Goal: Communication & Community: Answer question/provide support

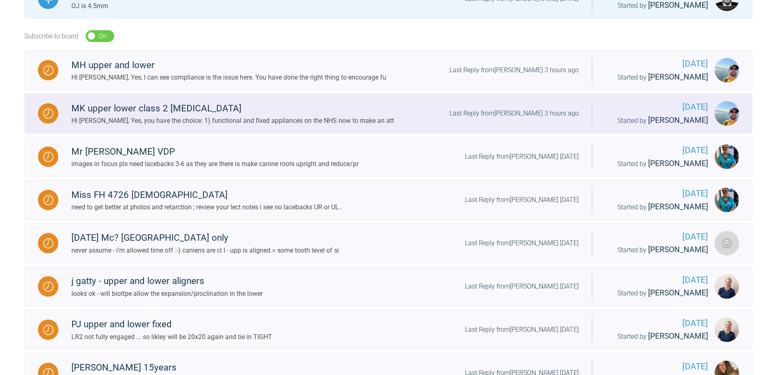
scroll to position [245, 0]
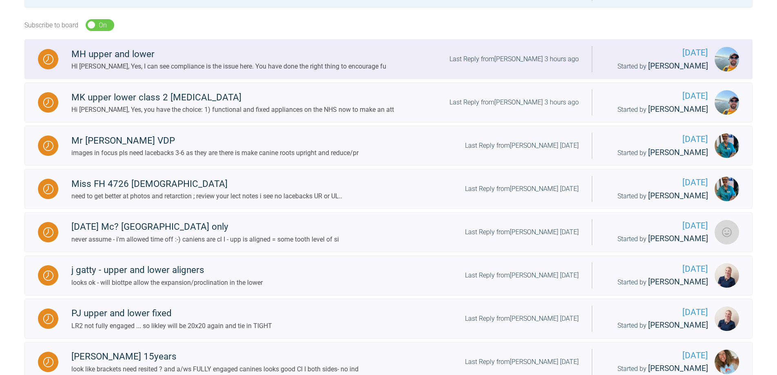
click at [50, 55] on img at bounding box center [48, 59] width 10 height 10
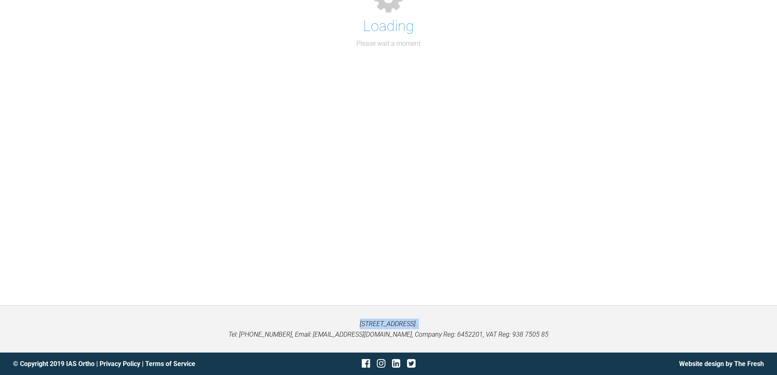
scroll to position [85, 0]
click at [50, 55] on div "Loading Please wait a moment" at bounding box center [388, 137] width 777 height 336
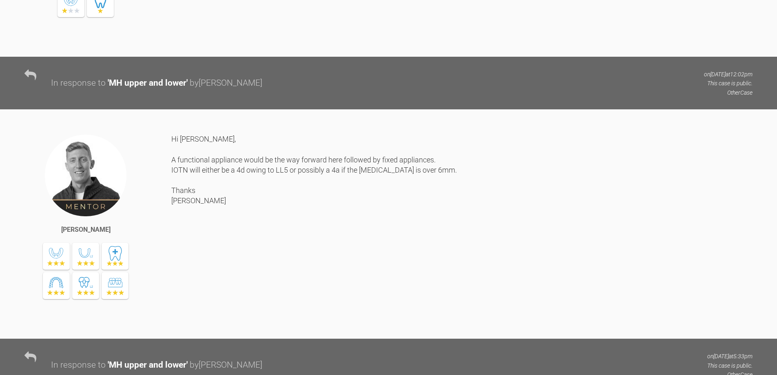
scroll to position [938, 0]
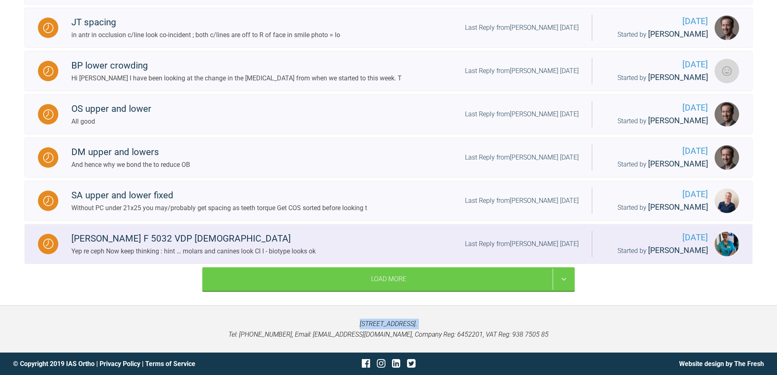
scroll to position [976, 0]
drag, startPoint x: 562, startPoint y: 279, endPoint x: 667, endPoint y: 229, distance: 116.4
click at [566, 276] on div "Load More" at bounding box center [388, 279] width 372 height 24
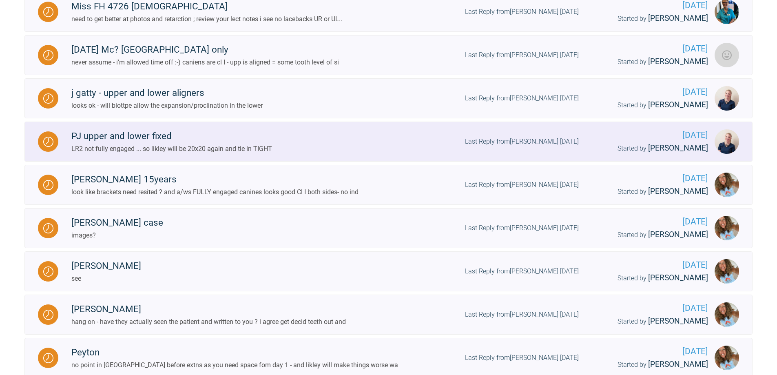
scroll to position [486, 0]
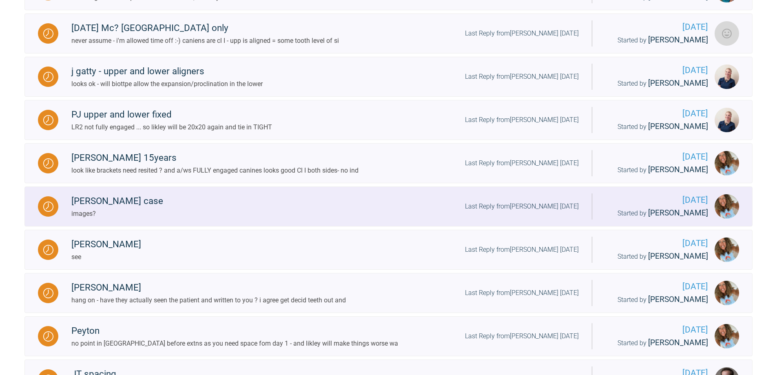
click at [45, 212] on img at bounding box center [48, 206] width 10 height 10
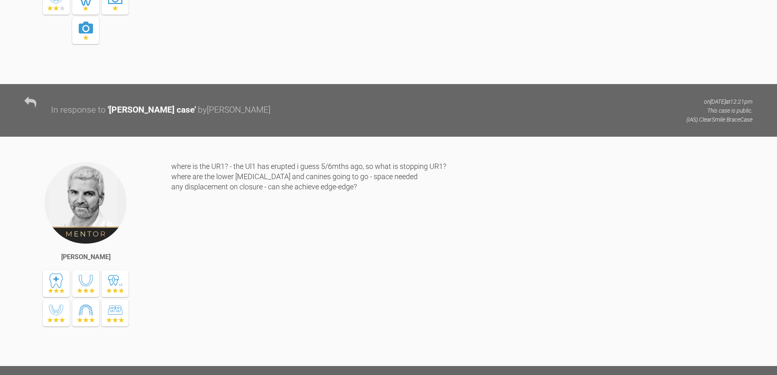
scroll to position [1261, 0]
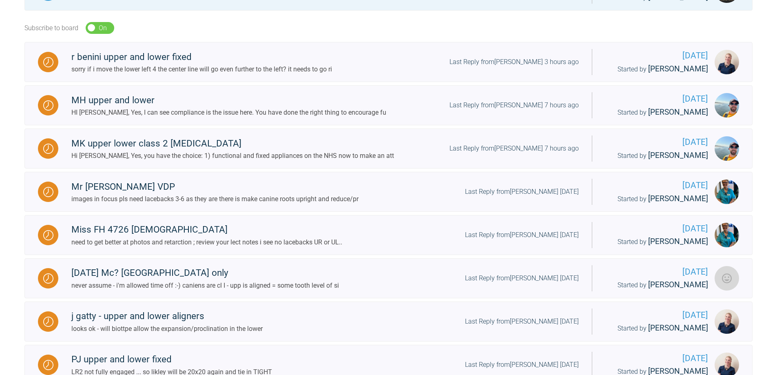
scroll to position [160, 0]
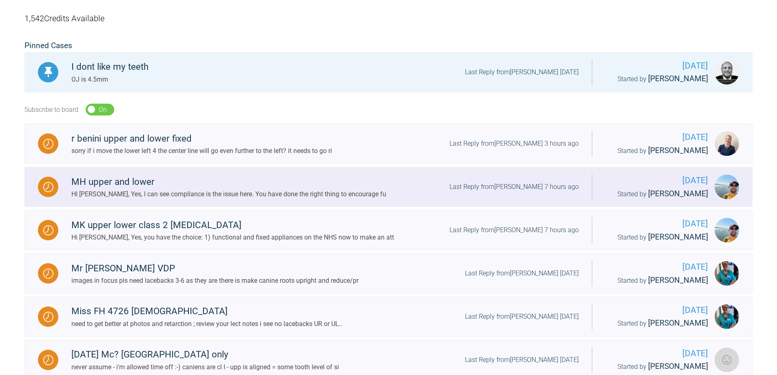
click at [52, 187] on img at bounding box center [48, 187] width 10 height 10
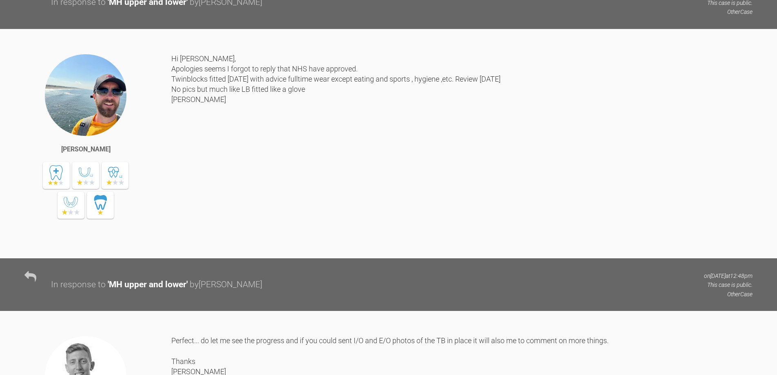
scroll to position [1832, 0]
